Goal: Use online tool/utility: Use online tool/utility

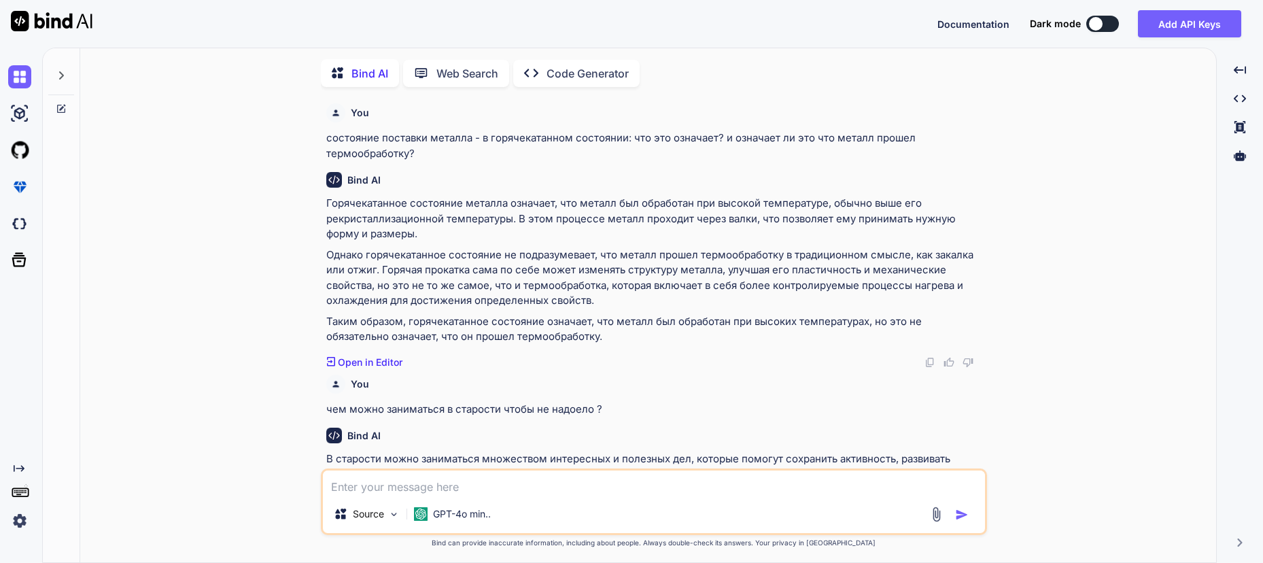
scroll to position [1017, 0]
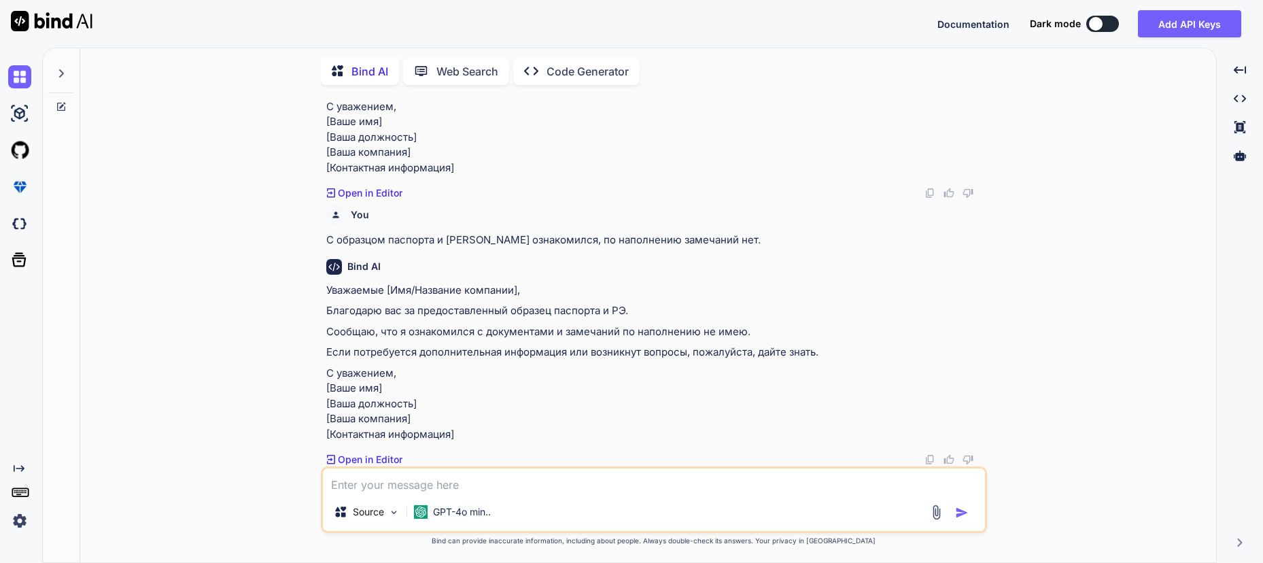
click at [418, 483] on textarea at bounding box center [654, 480] width 662 height 24
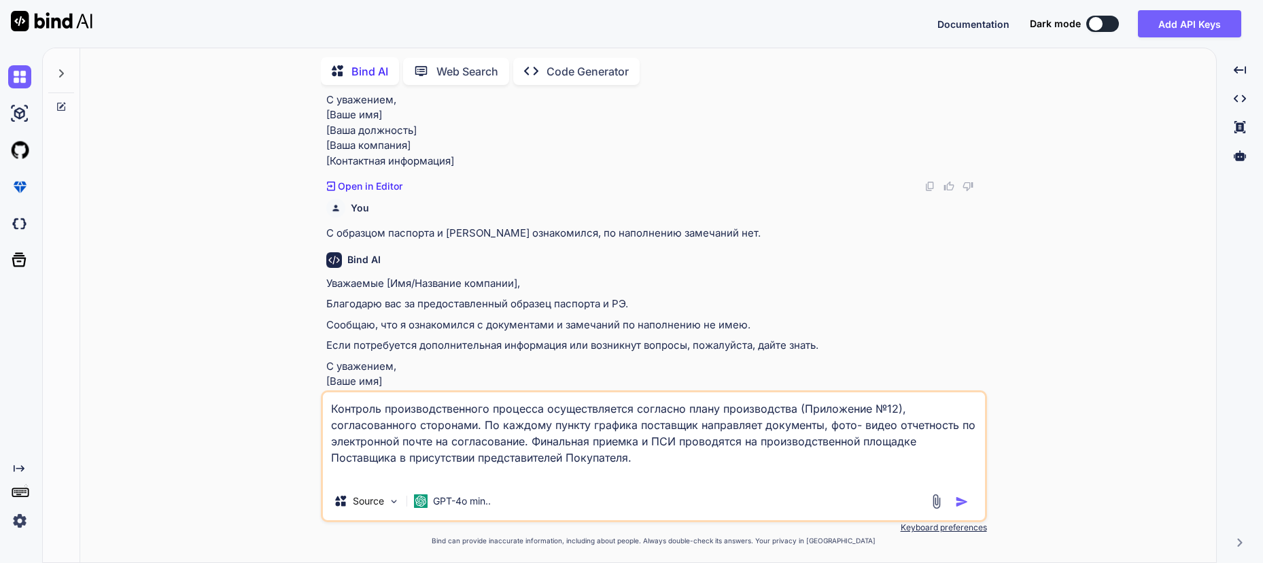
click at [400, 470] on textarea "Контроль производственного процесса осуществляется согласно плану производства …" at bounding box center [654, 437] width 662 height 90
drag, startPoint x: 484, startPoint y: 423, endPoint x: 523, endPoint y: 442, distance: 43.5
click at [523, 442] on textarea "Контроль производственного процесса осуществляется согласно плану производства …" at bounding box center [654, 437] width 662 height 90
click at [581, 472] on textarea "Контроль производственного процесса осуществляется согласно плану производства …" at bounding box center [654, 437] width 662 height 90
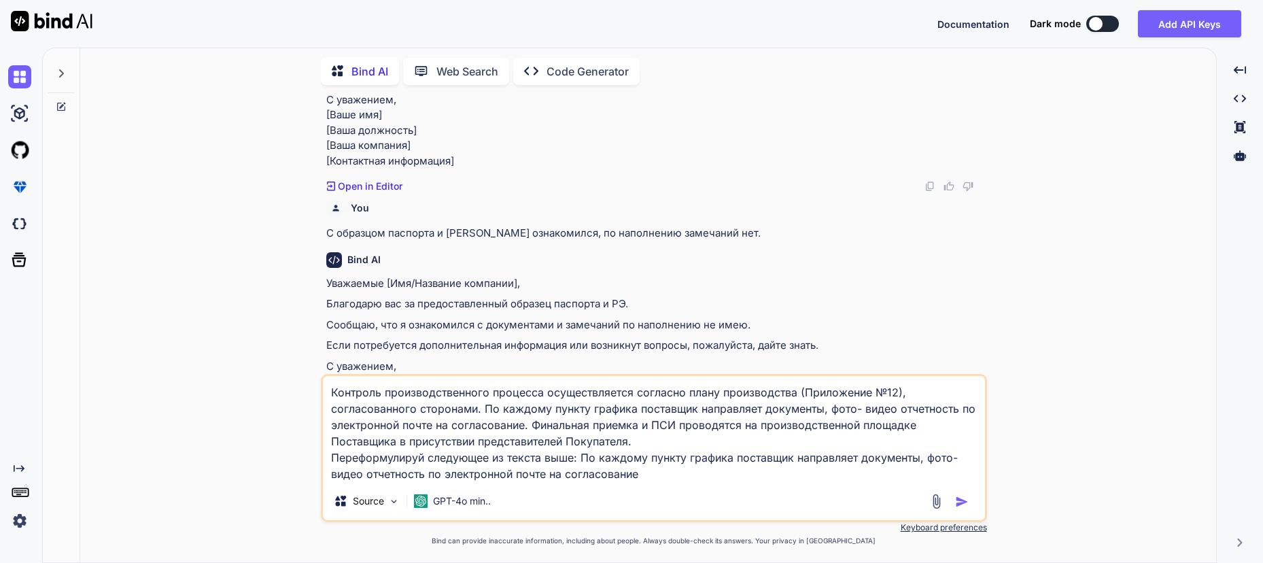
drag, startPoint x: 918, startPoint y: 459, endPoint x: 920, endPoint y: 474, distance: 15.8
click at [918, 460] on textarea "Контроль производственного процесса осуществляется согласно плану производства …" at bounding box center [654, 429] width 662 height 106
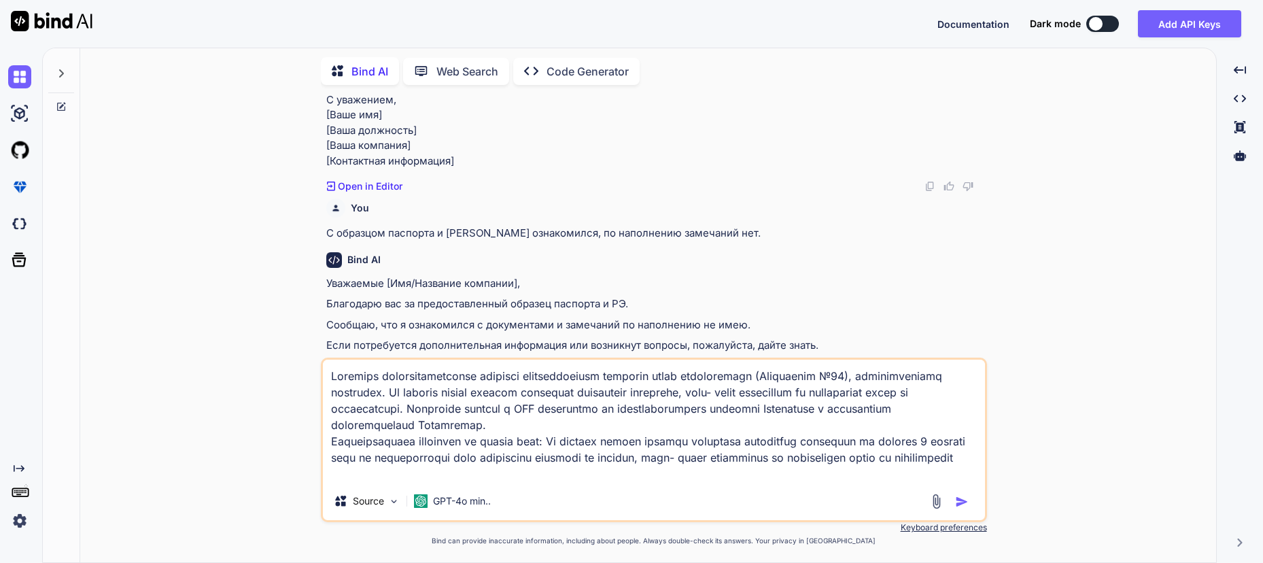
type textarea "Loremips dolorsitametconse adipisci elitseddoeiusm temporin utlab etdoloremagn …"
click at [961, 499] on img "button" at bounding box center [962, 502] width 14 height 14
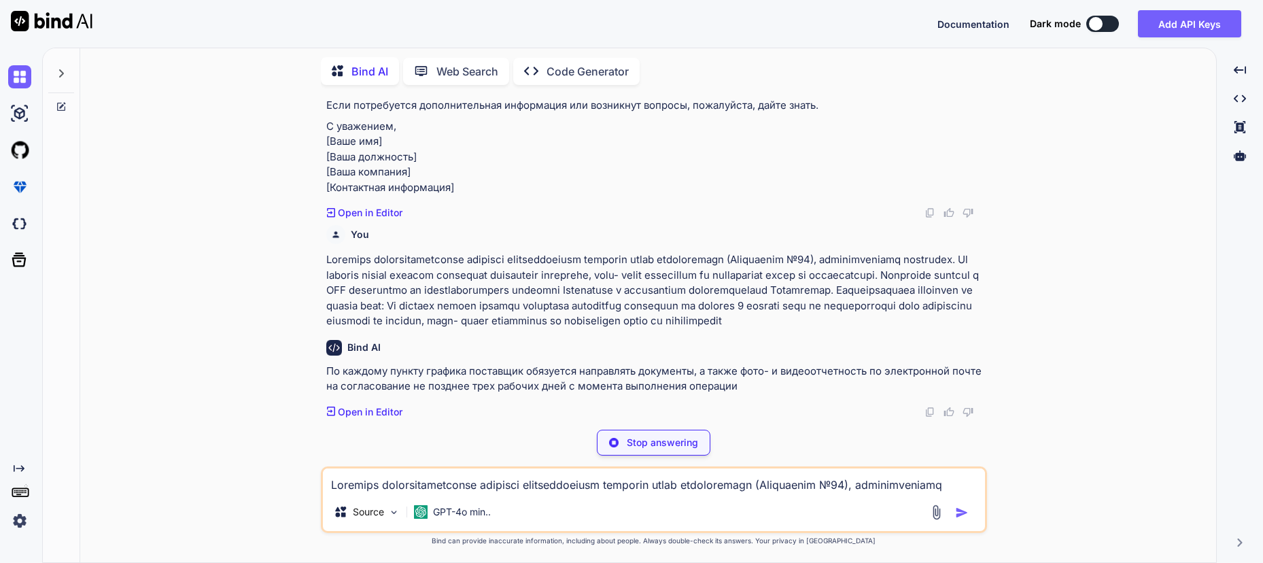
scroll to position [1346, 0]
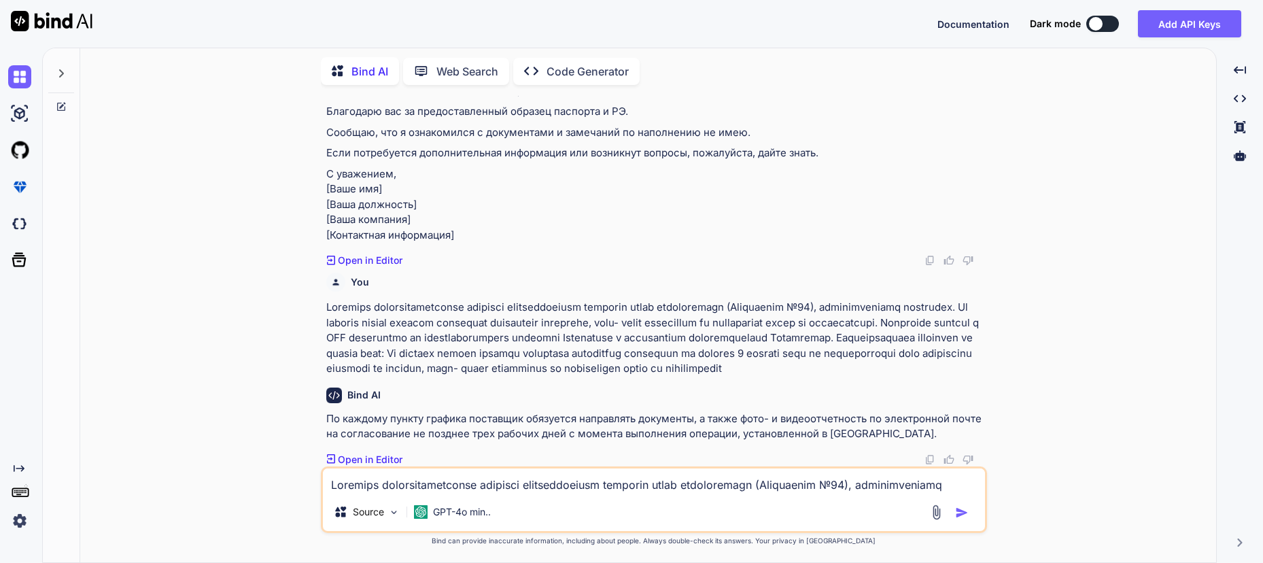
click at [381, 482] on textarea at bounding box center [654, 480] width 662 height 24
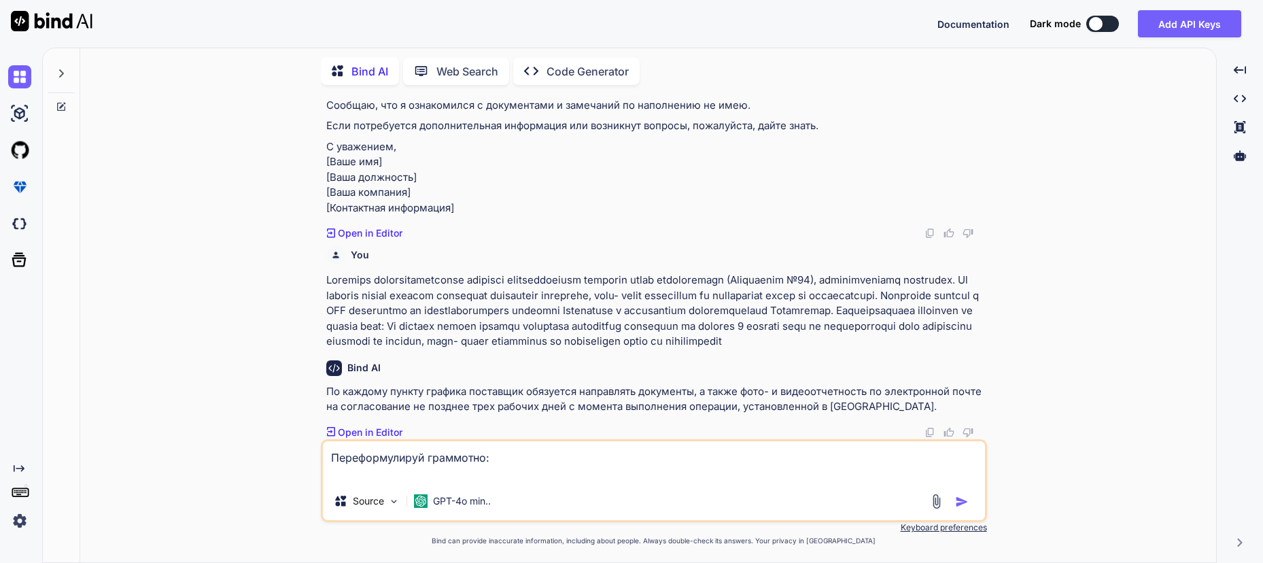
scroll to position [1352, 0]
paste textarea "По каждому пункту графика поставщик направляет документы не позднее двух рабочи…"
type textarea "Переформулируй граммотно: По каждому пункту графика поставщик направляет докуме…"
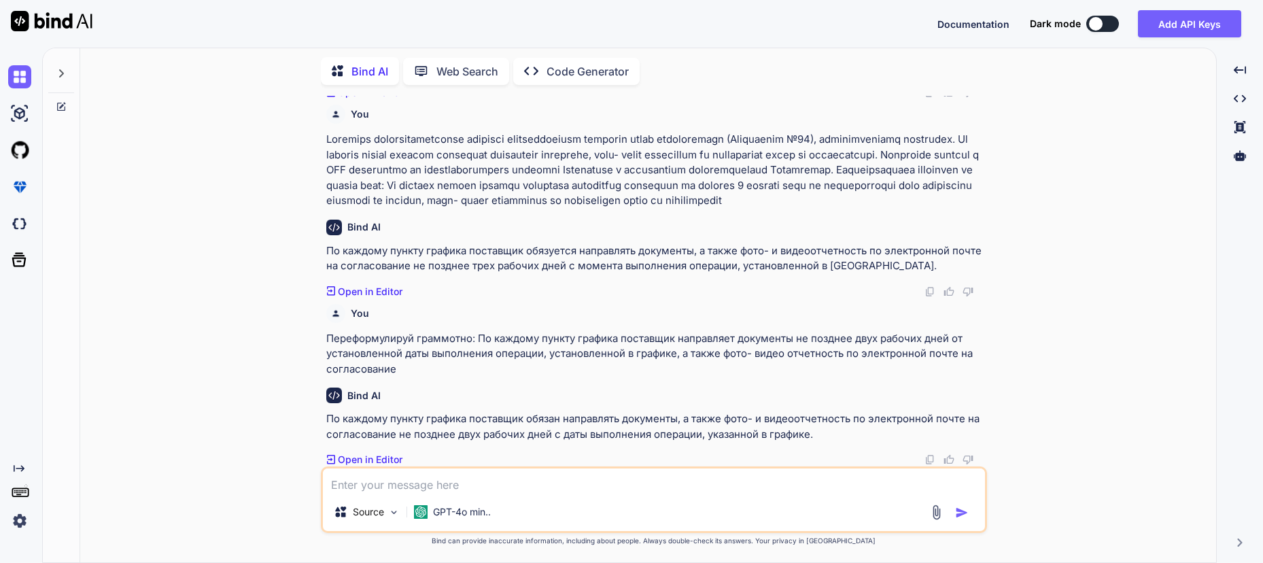
scroll to position [1515, 0]
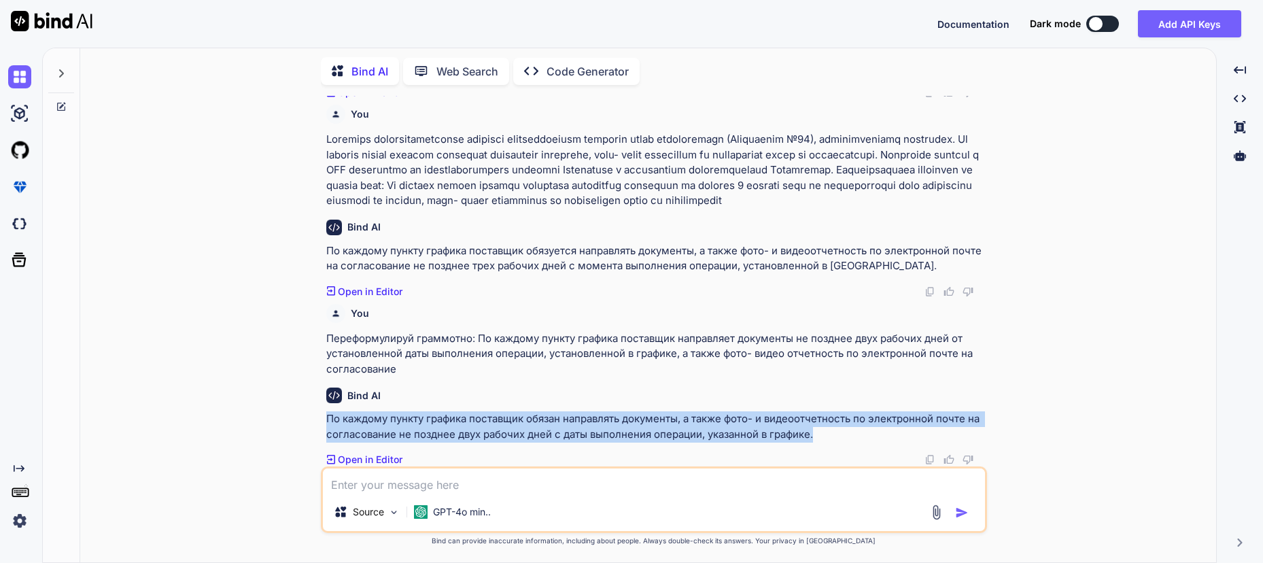
drag, startPoint x: 815, startPoint y: 434, endPoint x: 327, endPoint y: 419, distance: 488.8
click at [327, 419] on p "По каждому пункту графика поставщик обязан направлять документы, а также фото- …" at bounding box center [655, 426] width 658 height 31
copy p "По каждому пункту графика поставщик обязан направлять документы, а также фото- …"
click at [431, 421] on p "По каждому пункту графика поставщик обязан направлять документы, а также фото- …" at bounding box center [655, 426] width 658 height 31
drag, startPoint x: 326, startPoint y: 417, endPoint x: 813, endPoint y: 435, distance: 487.6
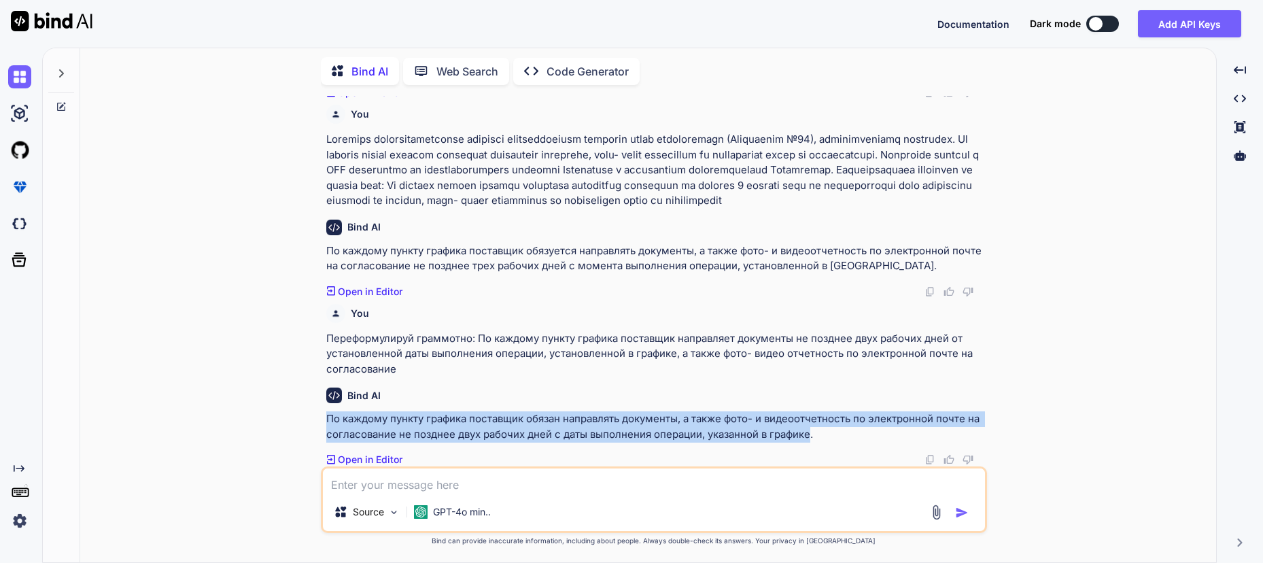
click at [813, 435] on p "По каждому пункту графика поставщик обязан направлять документы, а также фото- …" at bounding box center [655, 426] width 658 height 31
copy p "По каждому пункту графика поставщик обязан направлять документы, а также фото- …"
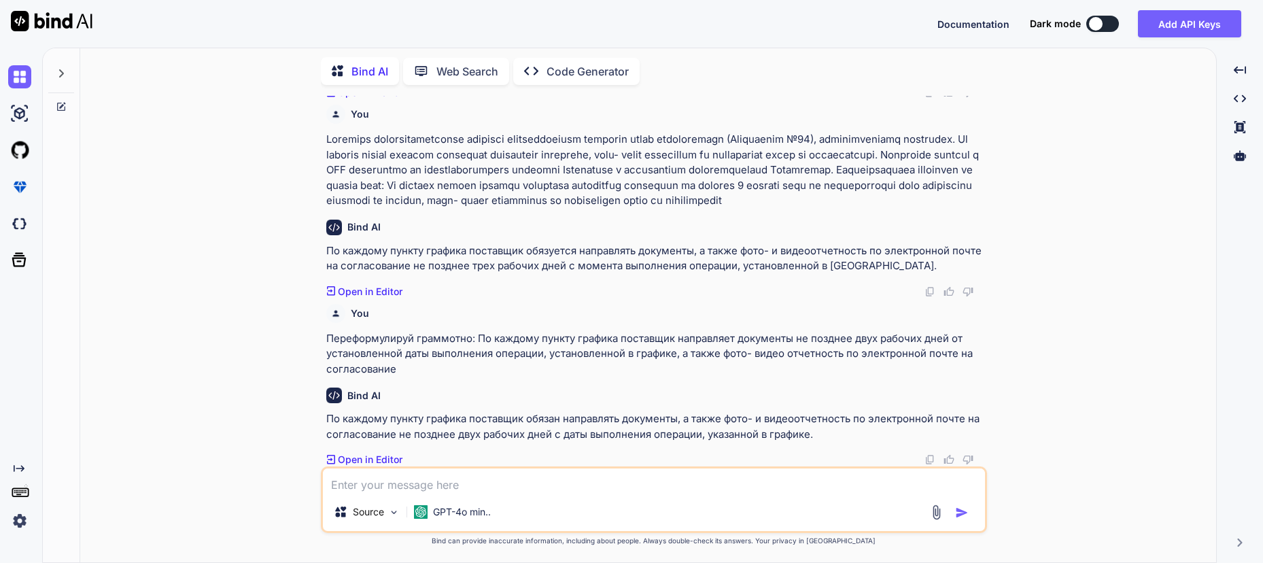
click at [428, 476] on textarea at bounding box center [654, 480] width 662 height 24
paste textarea "По опыту взаимодействия на предыдущих проектах, были проблемы с своевременным п…"
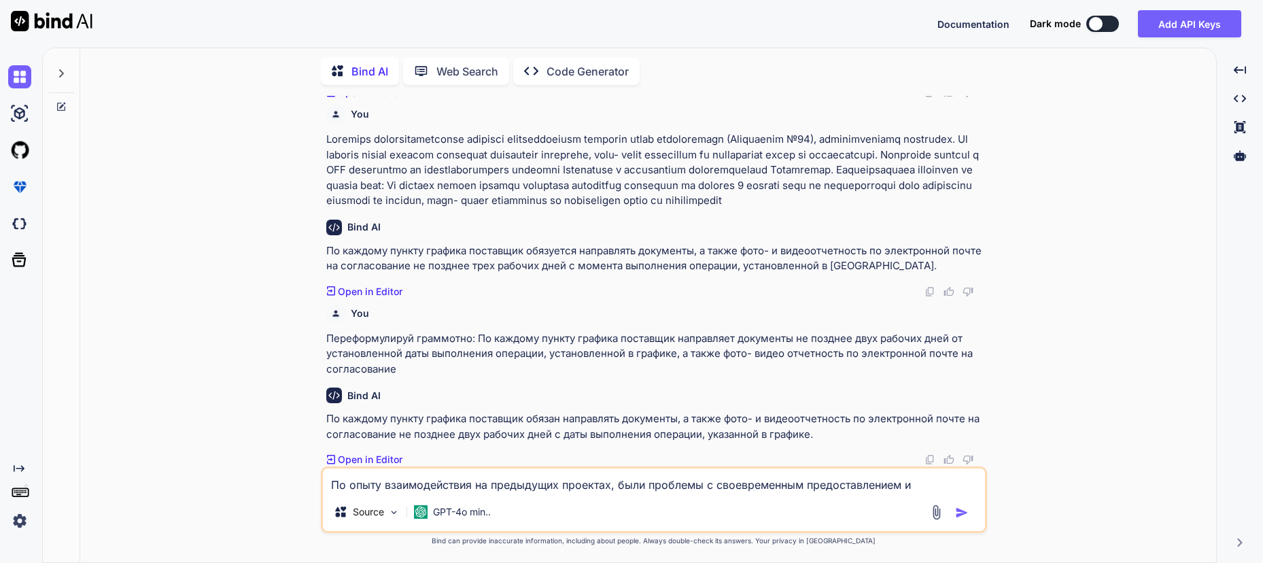
scroll to position [1521, 0]
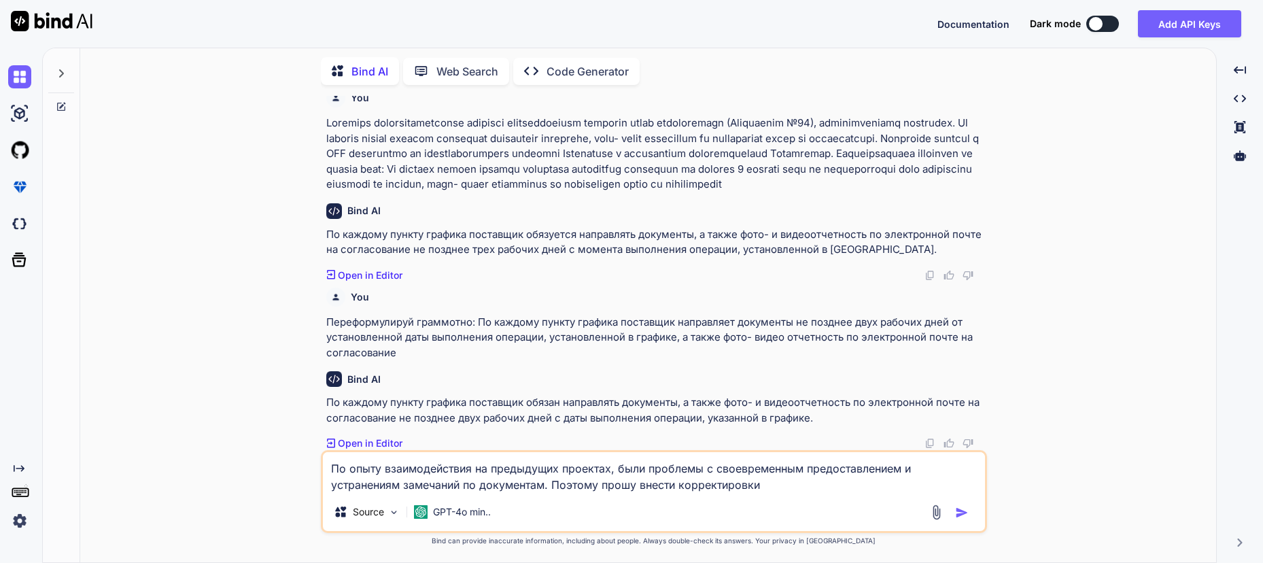
click at [333, 463] on textarea "По опыту взаимодействия на предыдущих проектах, были проблемы с своевременным п…" at bounding box center [654, 472] width 662 height 41
type textarea "Переформулируй граммотно: По опыту взаимодействия на предыдущих проектах, были …"
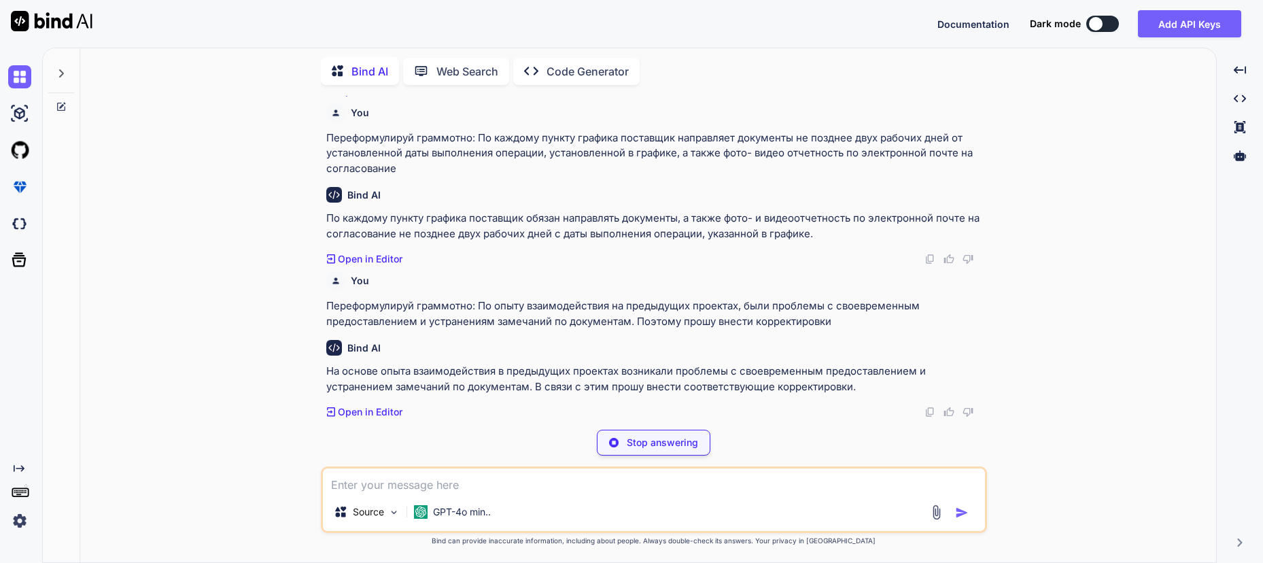
scroll to position [1668, 0]
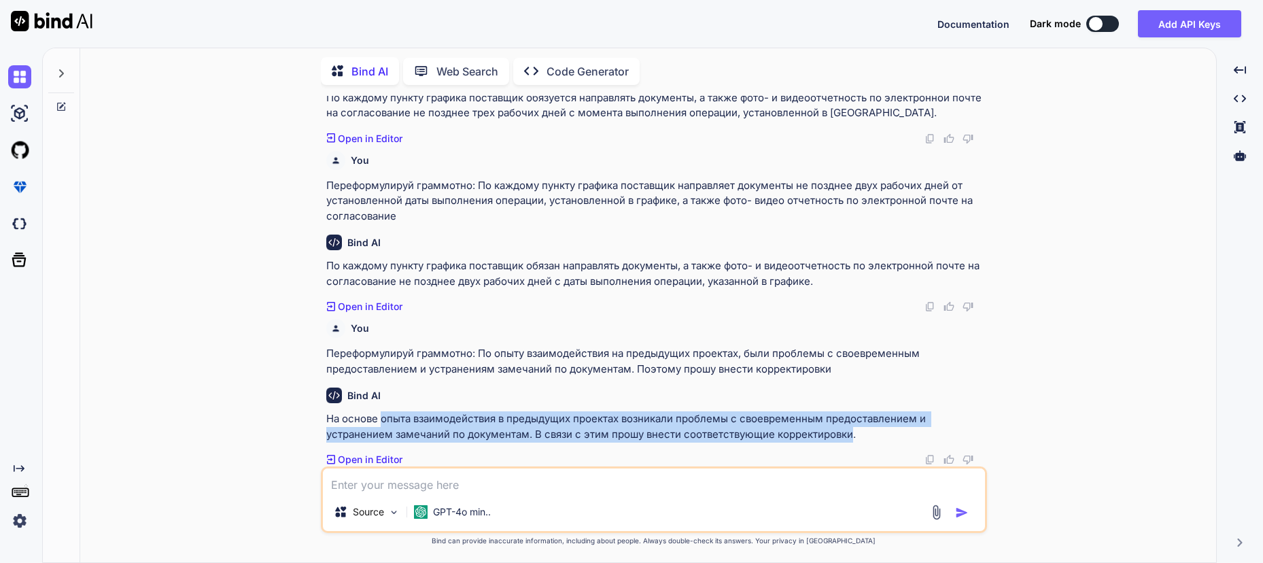
drag, startPoint x: 851, startPoint y: 433, endPoint x: 383, endPoint y: 421, distance: 468.3
click at [383, 421] on p "На основе опыта взаимодействия в предыдущих проектах возникали проблемы с своев…" at bounding box center [655, 426] width 658 height 31
copy p "опыта взаимодействия в предыдущих проектах возникали проблемы с своевременным п…"
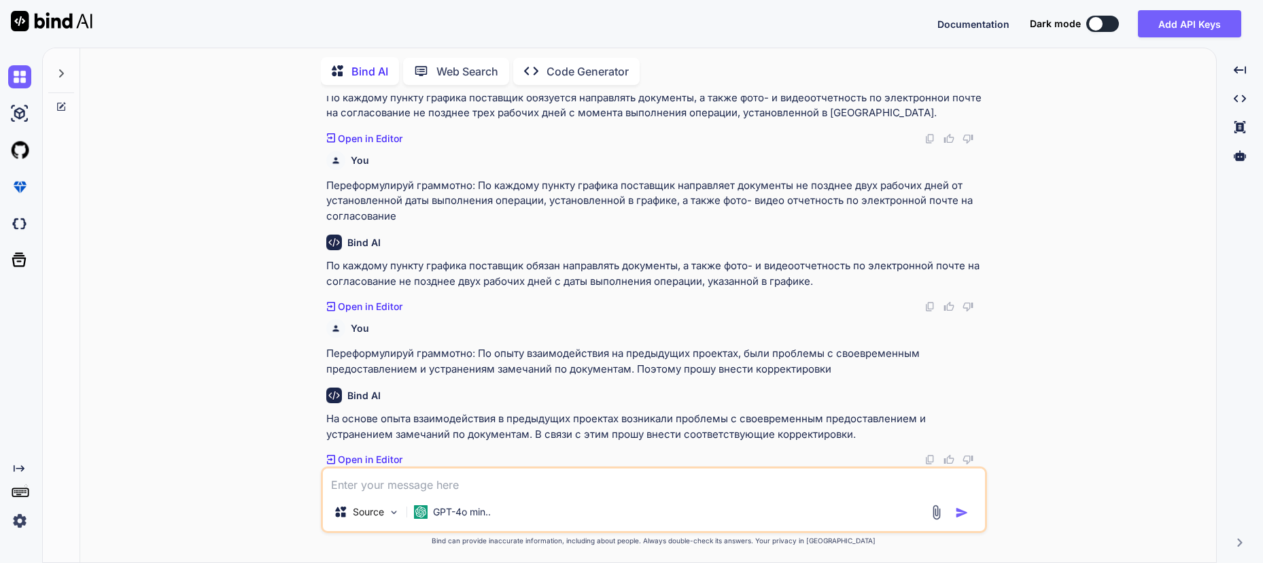
click at [391, 482] on textarea at bounding box center [654, 480] width 662 height 24
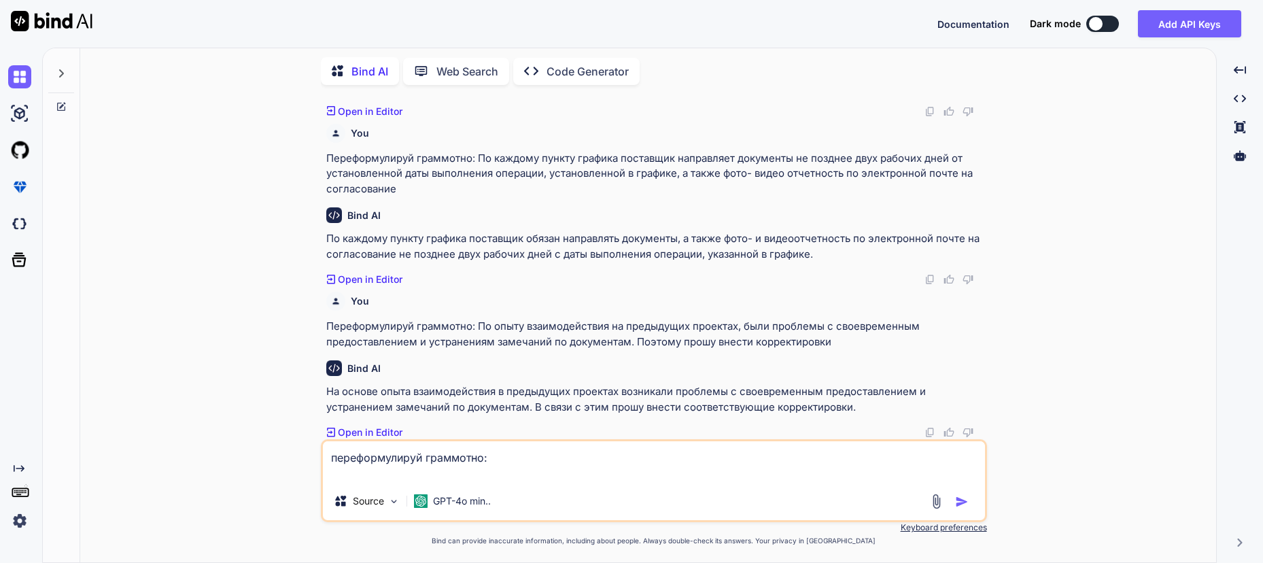
scroll to position [1674, 0]
paste textarea "По каждому пункту графика поставщик направляет документы по электронной почте н…"
type textarea "переформулируй граммотно: По каждому пункту графика поставщик направляет докуме…"
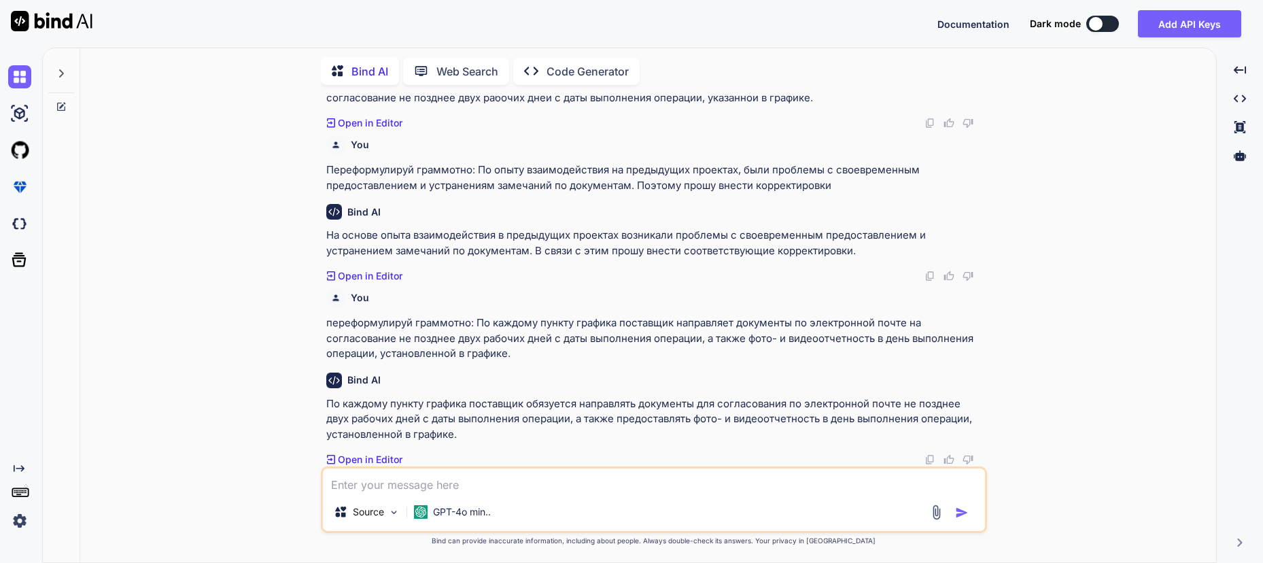
scroll to position [1851, 0]
click at [436, 490] on textarea at bounding box center [654, 480] width 662 height 24
type textarea "еще варианты"
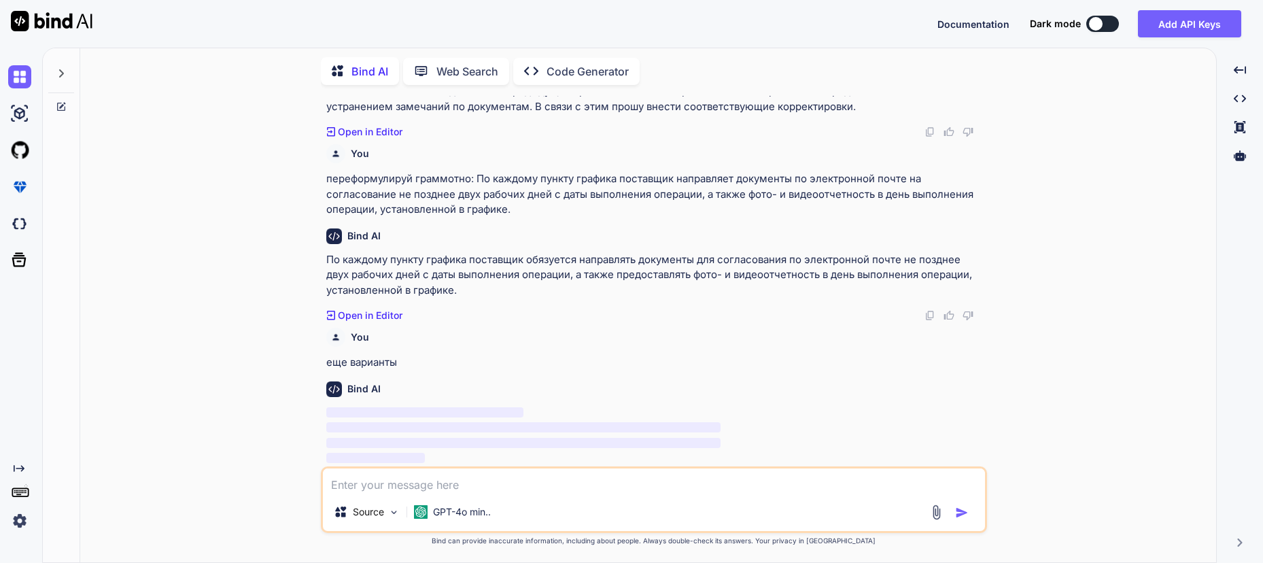
scroll to position [1994, 0]
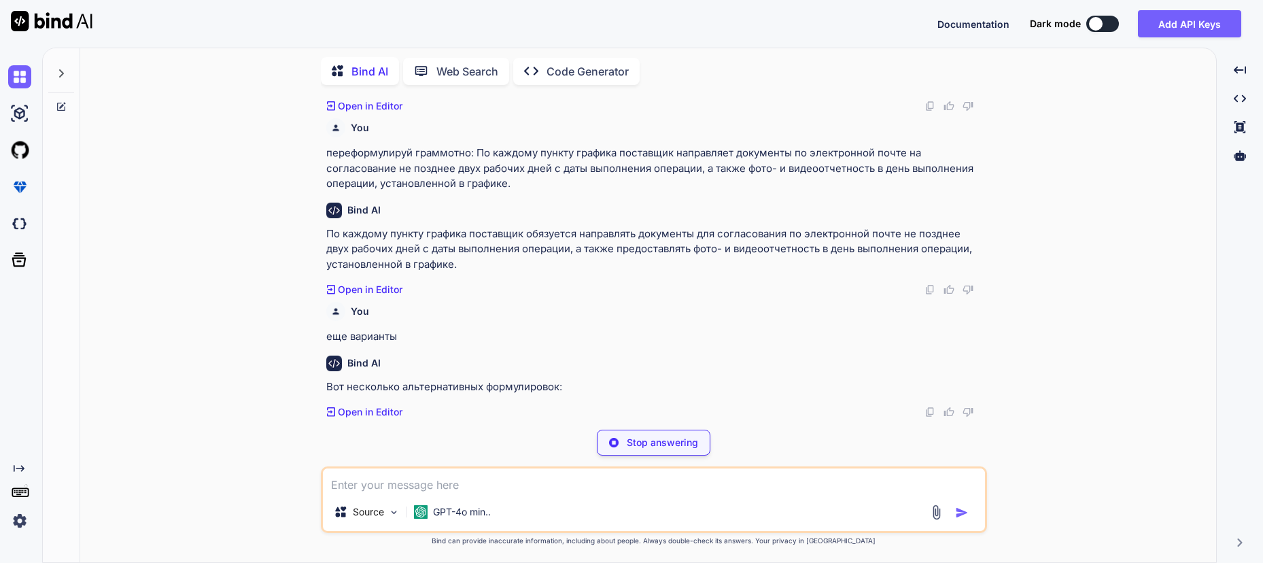
click at [392, 474] on textarea at bounding box center [654, 480] width 662 height 24
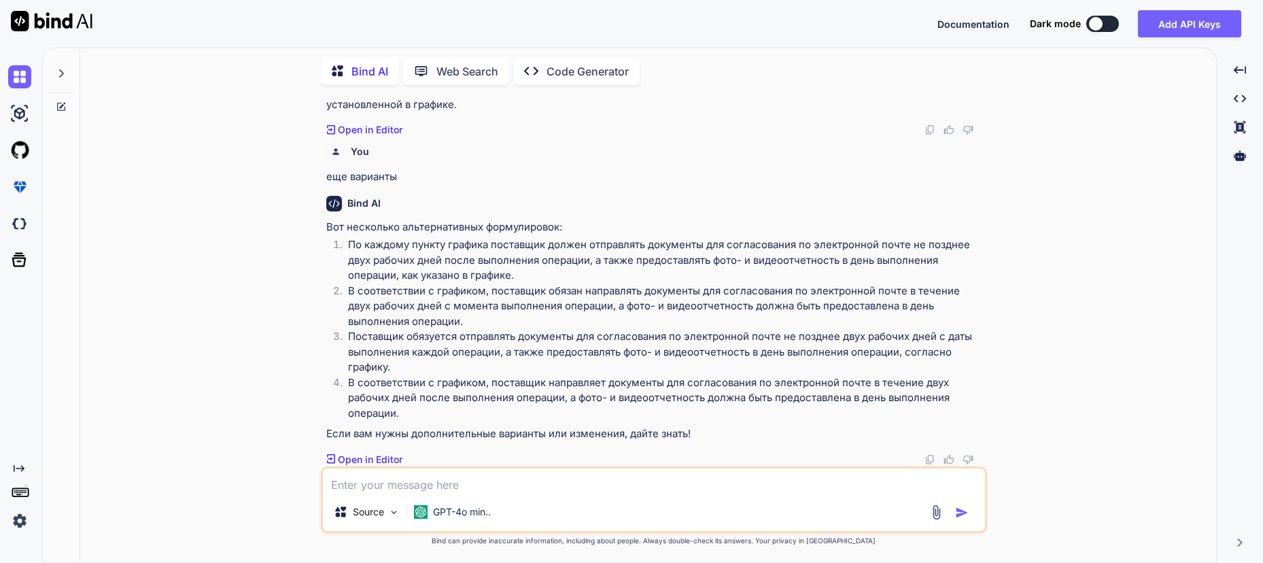
scroll to position [2137, 0]
